Goal: Consume media (video, audio): Consume media (video, audio)

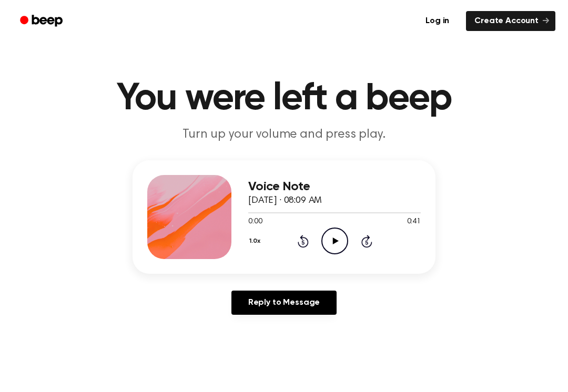
scroll to position [5, 0]
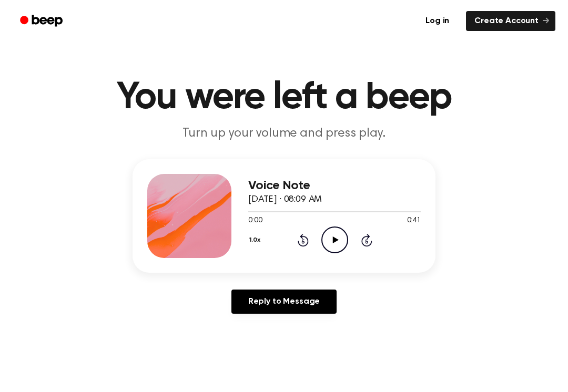
click at [344, 246] on icon "Play Audio" at bounding box center [334, 240] width 27 height 27
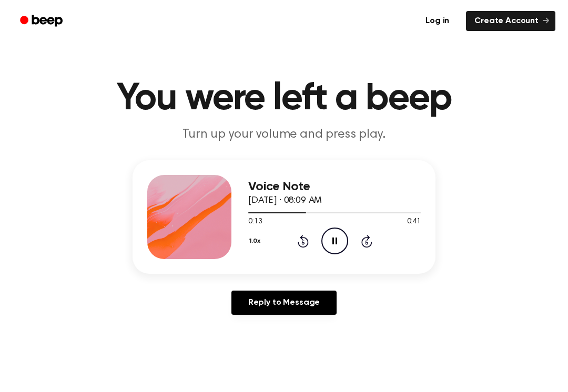
click at [299, 244] on icon at bounding box center [303, 241] width 11 height 13
click at [296, 246] on div "1.0x Rewind 5 seconds Pause Audio Skip 5 seconds" at bounding box center [334, 241] width 172 height 27
click at [299, 247] on icon "Rewind 5 seconds" at bounding box center [303, 241] width 12 height 14
click at [309, 252] on div "1.0x Rewind 5 seconds Pause Audio Skip 5 seconds" at bounding box center [334, 241] width 172 height 27
click at [299, 243] on icon at bounding box center [303, 241] width 11 height 13
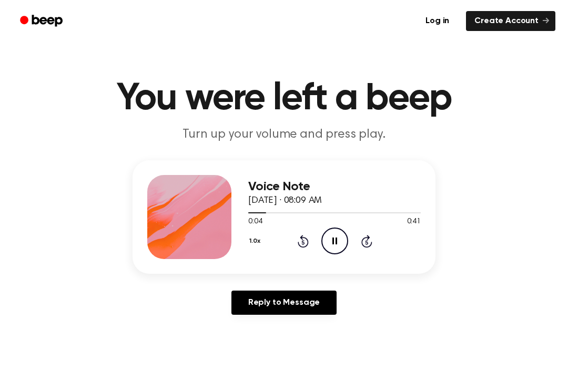
click at [299, 243] on icon at bounding box center [303, 241] width 11 height 13
click at [285, 249] on div "1.0x Rewind 5 seconds Pause Audio Skip 5 seconds" at bounding box center [334, 241] width 172 height 27
click at [334, 231] on icon "Pause Audio" at bounding box center [334, 241] width 27 height 27
click at [331, 242] on icon "Play Audio" at bounding box center [334, 241] width 27 height 27
click at [297, 250] on div "1.0x Rewind 5 seconds Pause Audio Skip 5 seconds" at bounding box center [334, 241] width 172 height 27
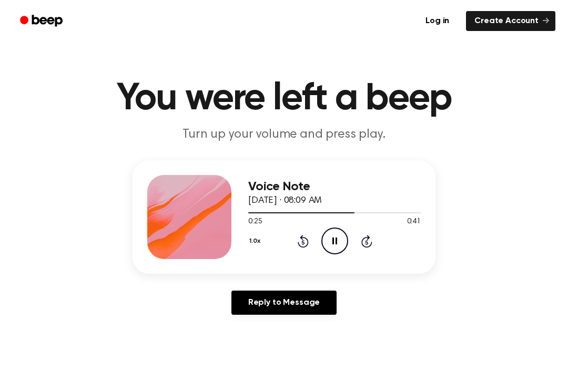
click at [298, 243] on icon at bounding box center [303, 241] width 11 height 13
click at [308, 248] on icon "Rewind 5 seconds" at bounding box center [303, 241] width 12 height 14
click at [298, 251] on div "1.0x Rewind 5 seconds Pause Audio Skip 5 seconds" at bounding box center [334, 241] width 172 height 27
click at [308, 245] on icon at bounding box center [303, 241] width 11 height 13
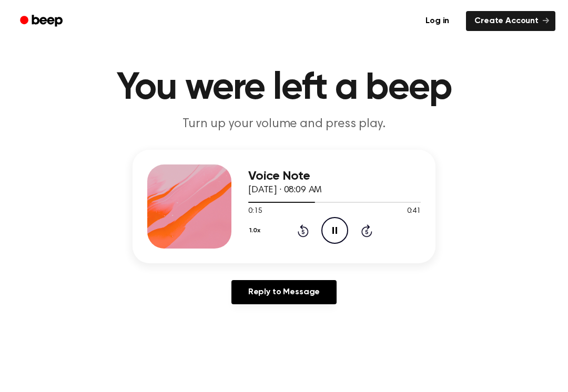
scroll to position [20, 0]
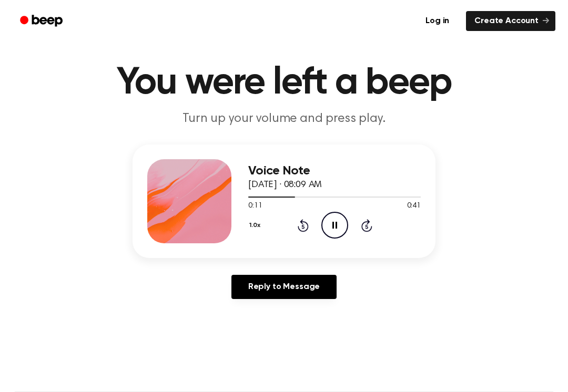
click at [299, 237] on div "1.0x Rewind 5 seconds Pause Audio Skip 5 seconds" at bounding box center [334, 225] width 172 height 27
click at [309, 239] on div "Voice Note [DATE] · 08:09 AM 0:11 0:41 Your browser does not support the [objec…" at bounding box center [334, 201] width 172 height 84
click at [307, 230] on icon at bounding box center [303, 225] width 11 height 13
click at [314, 228] on div "1.0x Rewind 5 seconds Pause Audio Skip 5 seconds" at bounding box center [334, 225] width 172 height 27
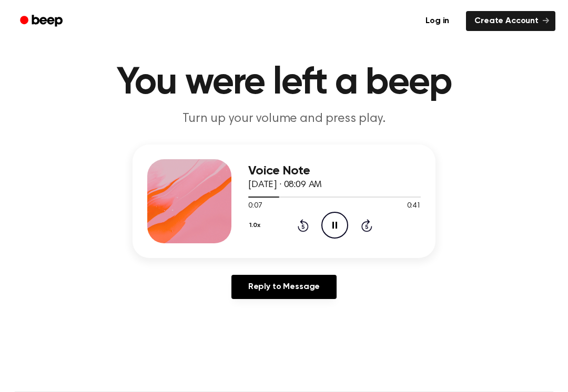
click at [308, 226] on icon at bounding box center [303, 225] width 11 height 13
click at [315, 230] on div "1.0x Rewind 5 seconds Pause Audio Skip 5 seconds" at bounding box center [334, 225] width 172 height 27
click at [315, 229] on div "1.0x Rewind 5 seconds Pause Audio Skip 5 seconds" at bounding box center [334, 225] width 172 height 27
click at [311, 228] on div "1.0x Rewind 5 seconds Pause Audio Skip 5 seconds" at bounding box center [334, 225] width 172 height 27
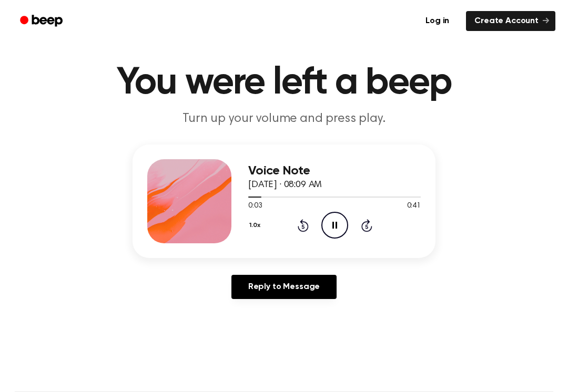
click at [308, 228] on icon at bounding box center [303, 225] width 11 height 13
click at [340, 232] on icon "Play Audio" at bounding box center [334, 225] width 27 height 27
click at [341, 226] on icon "Play Audio" at bounding box center [334, 225] width 27 height 27
click at [341, 244] on div "Voice Note [DATE] · 08:09 AM 0:41 0:41 Your browser does not support the [objec…" at bounding box center [283, 202] width 303 height 114
click at [332, 230] on icon "Play Audio" at bounding box center [334, 225] width 27 height 27
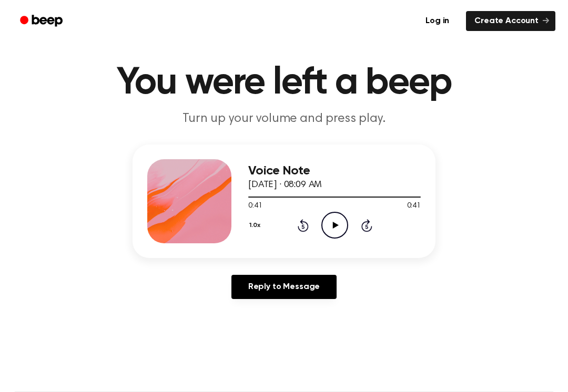
click at [326, 227] on icon "Play Audio" at bounding box center [334, 225] width 27 height 27
click at [362, 230] on icon "Skip 5 seconds" at bounding box center [367, 226] width 12 height 14
click at [362, 230] on icon at bounding box center [366, 225] width 11 height 13
click at [377, 232] on div "1.0x Rewind 5 seconds Pause Audio Skip 5 seconds" at bounding box center [334, 225] width 172 height 27
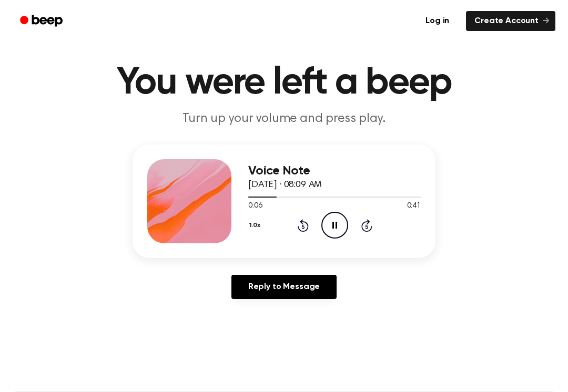
click at [373, 231] on div "1.0x Rewind 5 seconds Pause Audio Skip 5 seconds" at bounding box center [334, 225] width 172 height 27
click at [371, 231] on icon "Skip 5 seconds" at bounding box center [367, 226] width 12 height 14
click at [375, 234] on div "1.0x Rewind 5 seconds Pause Audio Skip 5 seconds" at bounding box center [334, 225] width 172 height 27
click at [371, 236] on div "1.0x Rewind 5 seconds Pause Audio Skip 5 seconds" at bounding box center [334, 225] width 172 height 27
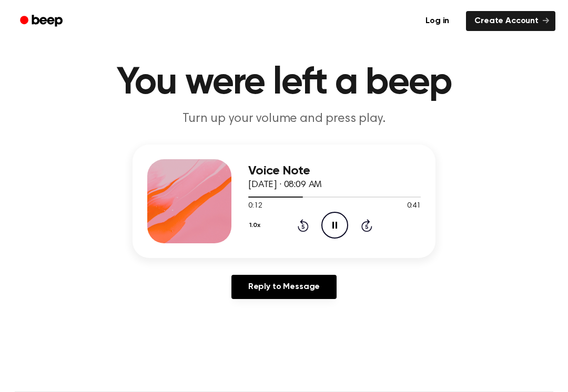
click at [367, 238] on div "1.0x Rewind 5 seconds Pause Audio Skip 5 seconds" at bounding box center [334, 225] width 172 height 27
click at [363, 239] on div "Voice Note [DATE] · 08:09 AM 0:13 0:41 Your browser does not support the [objec…" at bounding box center [334, 201] width 172 height 84
click at [370, 233] on div "1.0x Rewind 5 seconds Pause Audio Skip 5 seconds" at bounding box center [334, 225] width 172 height 27
click at [368, 232] on icon at bounding box center [366, 225] width 11 height 13
click at [369, 233] on div "1.0x Rewind 5 seconds Pause Audio Skip 5 seconds" at bounding box center [334, 225] width 172 height 27
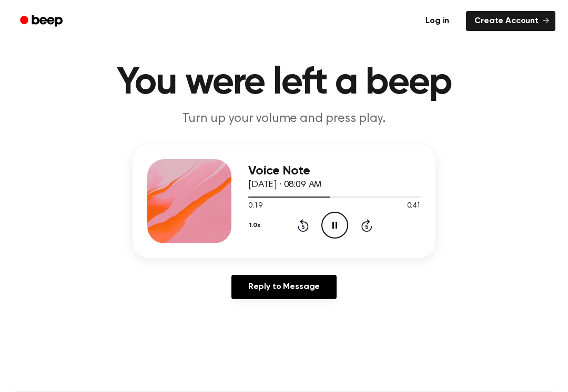
click at [362, 232] on icon "Skip 5 seconds" at bounding box center [367, 226] width 12 height 14
click at [362, 230] on icon "Skip 5 seconds" at bounding box center [367, 226] width 12 height 14
click at [361, 230] on icon "Skip 5 seconds" at bounding box center [367, 226] width 12 height 14
click at [356, 226] on div "1.0x Rewind 5 seconds Pause Audio Skip 5 seconds" at bounding box center [334, 225] width 172 height 27
click at [561, 386] on main "You were left a beep Turn up your volume and press play. Voice Note [DATE] · 08…" at bounding box center [284, 304] width 568 height 648
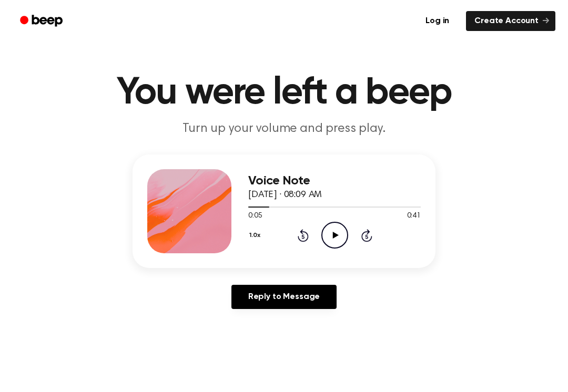
scroll to position [0, 0]
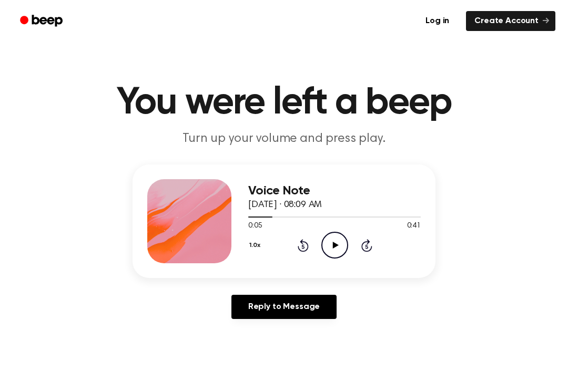
click at [349, 242] on div "1.0x Rewind 5 seconds Play Audio Skip 5 seconds" at bounding box center [334, 245] width 172 height 27
click at [342, 241] on icon "Play Audio" at bounding box center [334, 245] width 27 height 27
click at [335, 250] on icon "Play Audio" at bounding box center [334, 245] width 27 height 27
click at [567, 126] on main "You were left a beep Turn up your volume and press play. Voice Note [DATE] · 08…" at bounding box center [284, 324] width 568 height 648
